Goal: Information Seeking & Learning: Learn about a topic

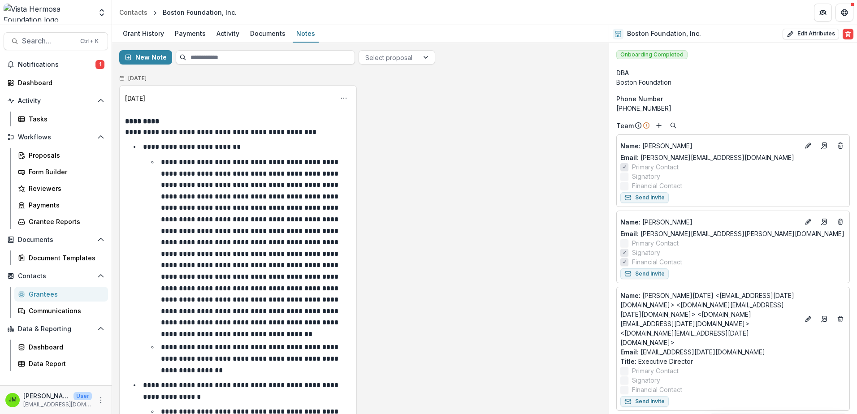
drag, startPoint x: 441, startPoint y: 196, endPoint x: 440, endPoint y: 109, distance: 87.0
click at [47, 153] on div "Proposals" at bounding box center [65, 155] width 72 height 9
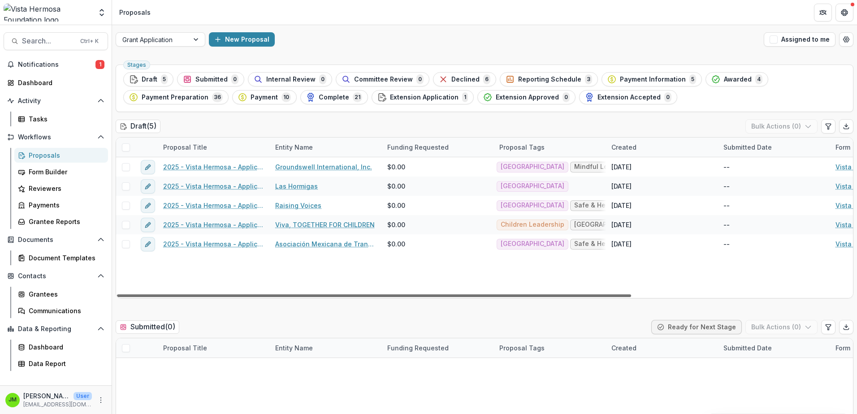
drag, startPoint x: 417, startPoint y: 296, endPoint x: 296, endPoint y: 300, distance: 121.6
click at [296, 297] on div at bounding box center [374, 296] width 514 height 3
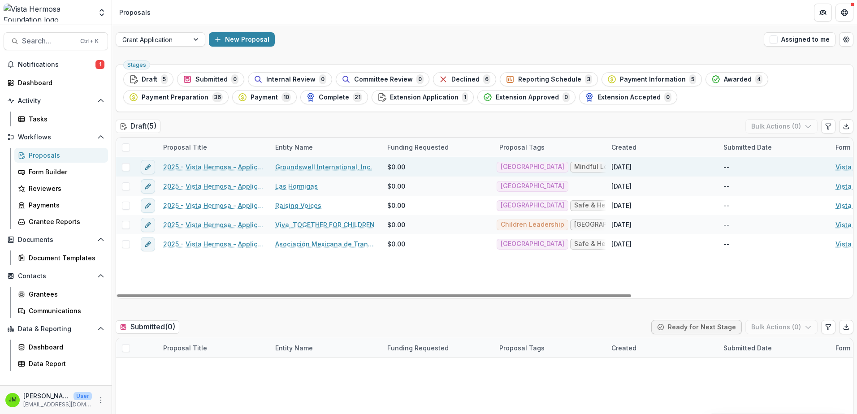
click at [228, 165] on link "2025 - Vista Hermosa - Application" at bounding box center [213, 166] width 101 height 9
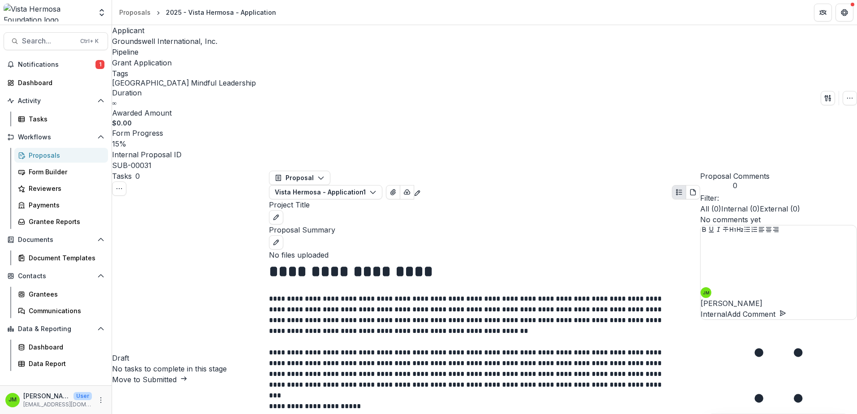
drag, startPoint x: 408, startPoint y: 309, endPoint x: 412, endPoint y: 164, distance: 145.7
click at [148, 43] on span "Groundswell International, Inc." at bounding box center [164, 41] width 105 height 9
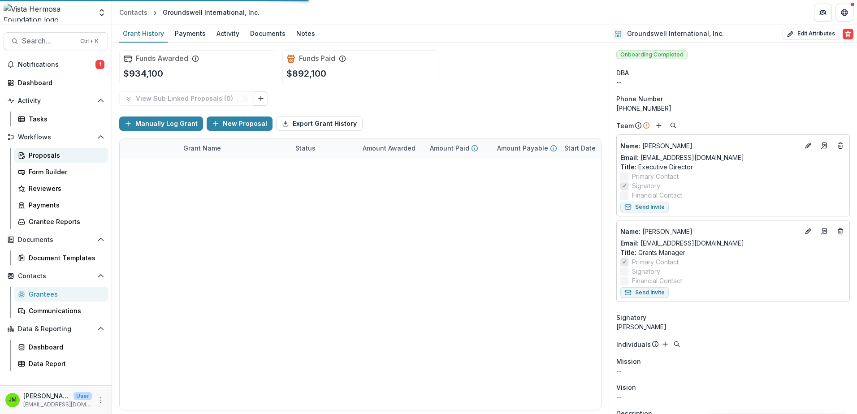
click at [45, 152] on div "Proposals" at bounding box center [65, 155] width 72 height 9
